Goal: Entertainment & Leisure: Consume media (video, audio)

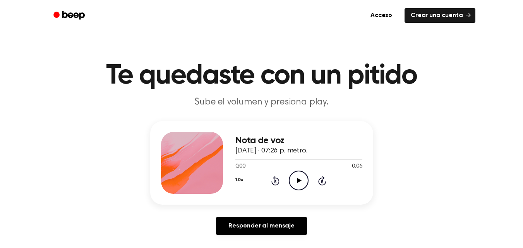
click at [296, 176] on icon "Play Audio" at bounding box center [299, 181] width 20 height 20
click at [303, 179] on icon "Play Audio" at bounding box center [299, 181] width 20 height 20
click at [301, 172] on icon "Play Audio" at bounding box center [299, 181] width 20 height 20
click at [304, 180] on icon "Play Audio" at bounding box center [299, 181] width 20 height 20
click at [339, 158] on div at bounding box center [299, 159] width 127 height 6
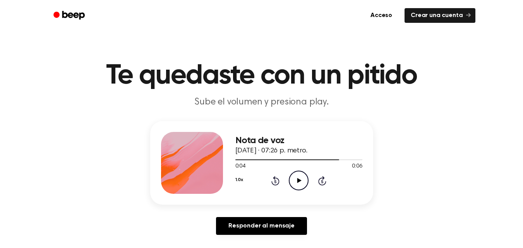
click at [307, 171] on icon "Play Audio" at bounding box center [299, 181] width 20 height 20
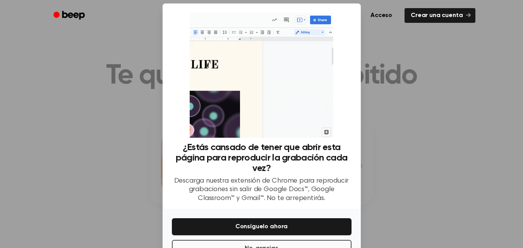
scroll to position [35, 0]
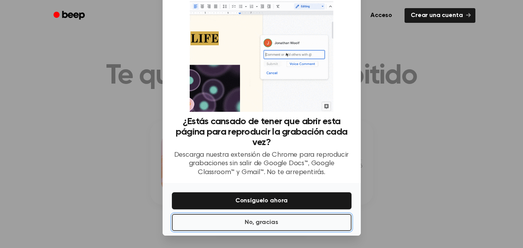
click at [271, 218] on font "No, gracias" at bounding box center [261, 222] width 33 height 9
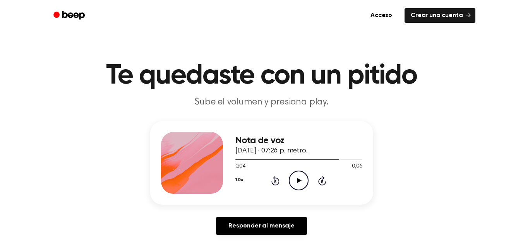
click at [300, 172] on icon "Play Audio" at bounding box center [299, 181] width 20 height 20
click at [298, 177] on icon "Play Audio" at bounding box center [299, 181] width 20 height 20
click at [299, 176] on icon "Play Audio" at bounding box center [299, 181] width 20 height 20
click at [297, 184] on icon "Pause Audio" at bounding box center [299, 181] width 20 height 20
click at [297, 184] on icon "Play Audio" at bounding box center [299, 181] width 20 height 20
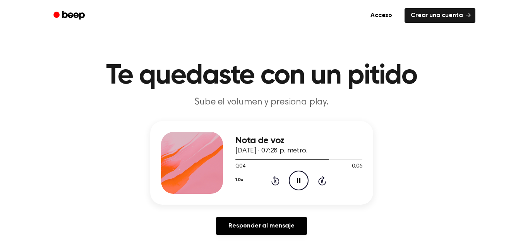
click at [273, 184] on icon at bounding box center [276, 180] width 8 height 9
click at [293, 182] on icon "Pause Audio" at bounding box center [299, 181] width 20 height 20
click at [273, 182] on icon "Rewind 5 seconds" at bounding box center [275, 181] width 9 height 10
click at [294, 182] on icon "Play Audio" at bounding box center [299, 181] width 20 height 20
click at [275, 179] on icon at bounding box center [276, 180] width 8 height 9
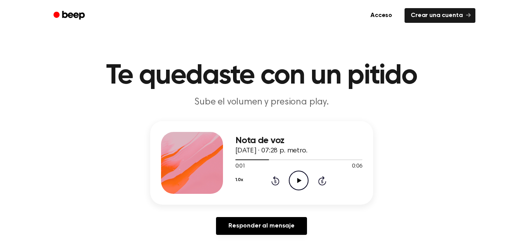
click at [271, 181] on icon "Rewind 5 seconds" at bounding box center [275, 181] width 9 height 10
click at [298, 179] on icon at bounding box center [299, 180] width 4 height 5
click at [298, 178] on icon "Pause Audio" at bounding box center [299, 181] width 20 height 20
click at [298, 178] on icon "Play Audio" at bounding box center [299, 181] width 20 height 20
click at [298, 178] on icon "Pause Audio" at bounding box center [299, 181] width 20 height 20
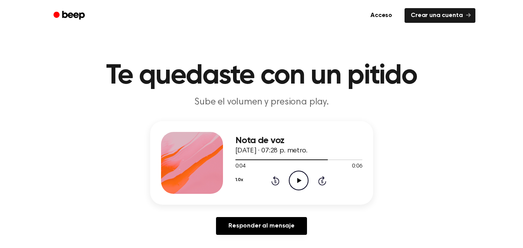
click at [273, 181] on icon "Rewind 5 seconds" at bounding box center [275, 181] width 9 height 10
click at [291, 179] on icon "Play Audio" at bounding box center [299, 181] width 20 height 20
click at [291, 179] on icon "Pause Audio" at bounding box center [299, 181] width 20 height 20
click at [291, 179] on icon "Play Audio" at bounding box center [299, 181] width 20 height 20
click at [307, 182] on icon "Play Audio" at bounding box center [299, 181] width 20 height 20
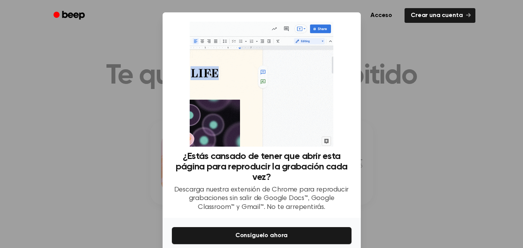
scroll to position [35, 0]
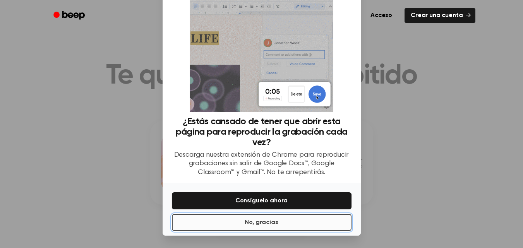
click at [290, 219] on button "No, gracias" at bounding box center [262, 222] width 180 height 17
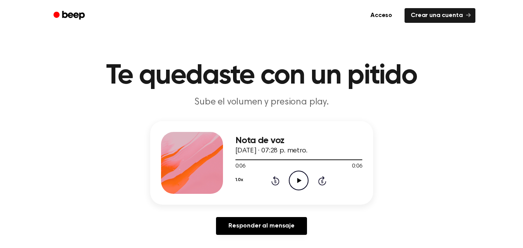
click at [297, 182] on icon at bounding box center [299, 180] width 4 height 5
click at [294, 178] on icon "Play Audio" at bounding box center [299, 181] width 20 height 20
click at [302, 179] on icon "Play Audio" at bounding box center [299, 181] width 20 height 20
click at [301, 173] on icon "Pause Audio" at bounding box center [299, 181] width 20 height 20
click at [279, 159] on div at bounding box center [299, 159] width 127 height 6
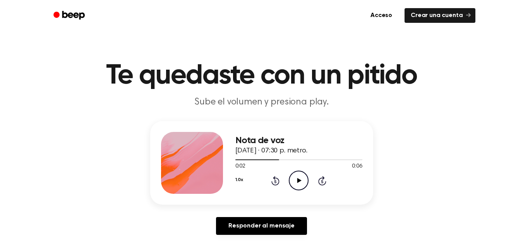
click at [291, 178] on icon "Play Audio" at bounding box center [299, 181] width 20 height 20
click at [294, 178] on icon "Pause Audio" at bounding box center [299, 181] width 20 height 20
click at [294, 178] on icon "Play Audio" at bounding box center [299, 181] width 20 height 20
click at [294, 178] on icon "Pause Audio" at bounding box center [299, 181] width 20 height 20
click at [294, 178] on icon "Play Audio" at bounding box center [299, 181] width 20 height 20
